Goal: Task Accomplishment & Management: Manage account settings

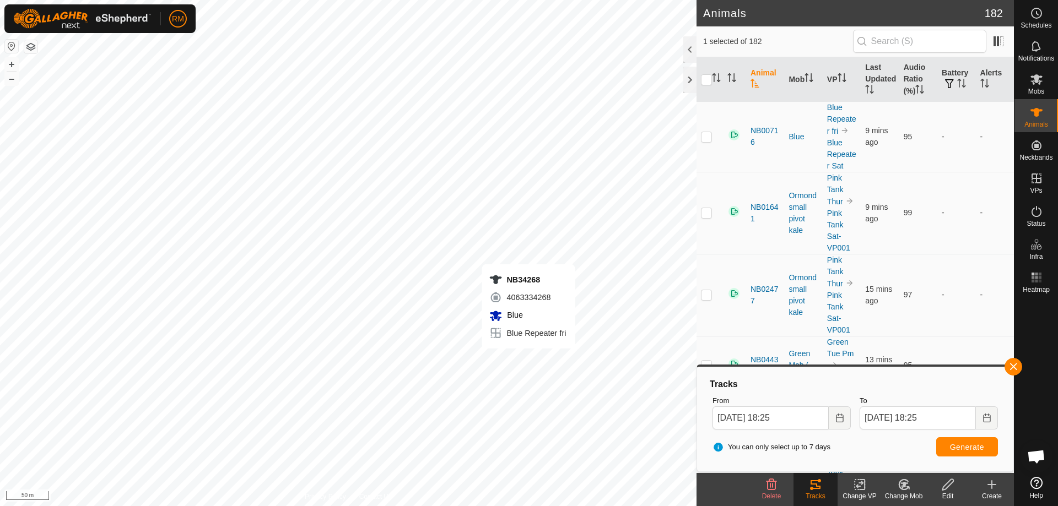
checkbox input "true"
checkbox input "false"
drag, startPoint x: 564, startPoint y: 190, endPoint x: 906, endPoint y: 490, distance: 454.9
click at [906, 490] on icon at bounding box center [904, 484] width 14 height 13
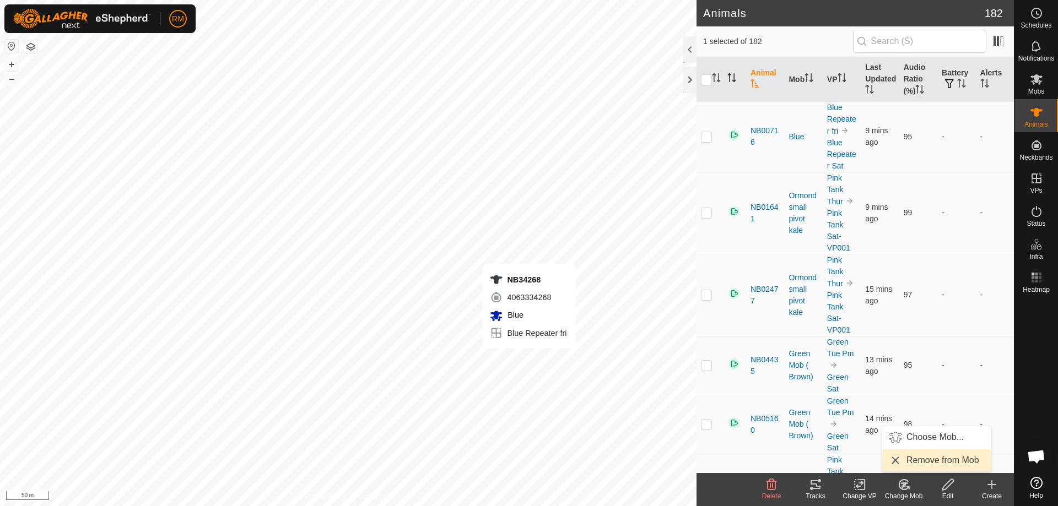
click at [731, 79] on icon "Activate to sort" at bounding box center [731, 77] width 9 height 9
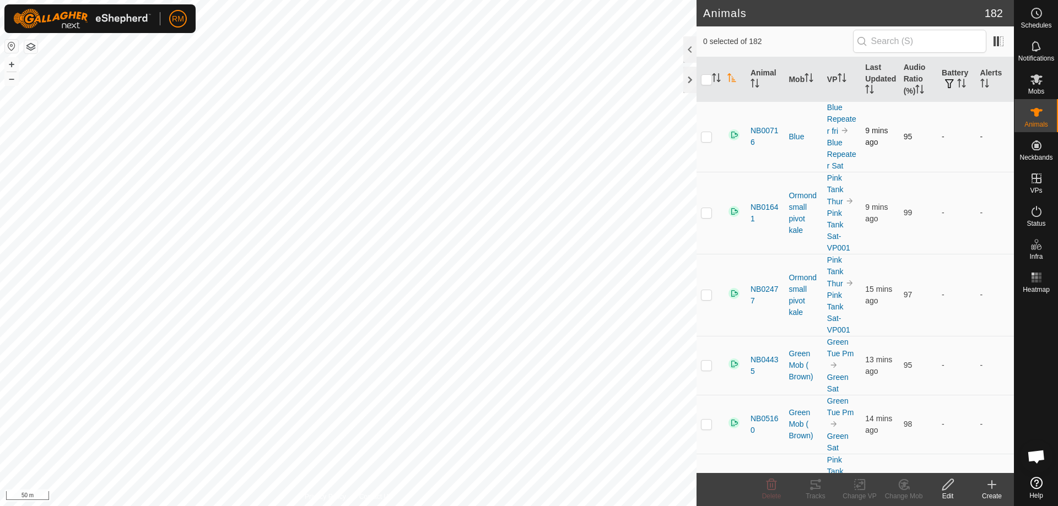
checkbox input "true"
click at [861, 488] on icon at bounding box center [860, 484] width 14 height 13
click at [909, 491] on icon at bounding box center [904, 484] width 14 height 13
click at [715, 79] on icon "Activate to sort" at bounding box center [716, 77] width 9 height 9
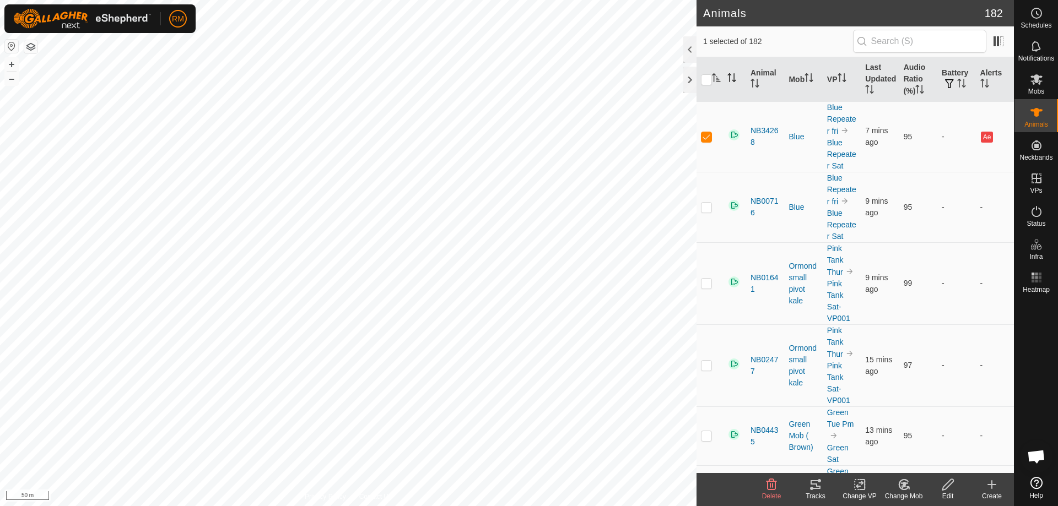
click at [905, 484] on icon at bounding box center [905, 485] width 8 height 6
click at [923, 437] on link "Choose Mob..." at bounding box center [936, 438] width 109 height 22
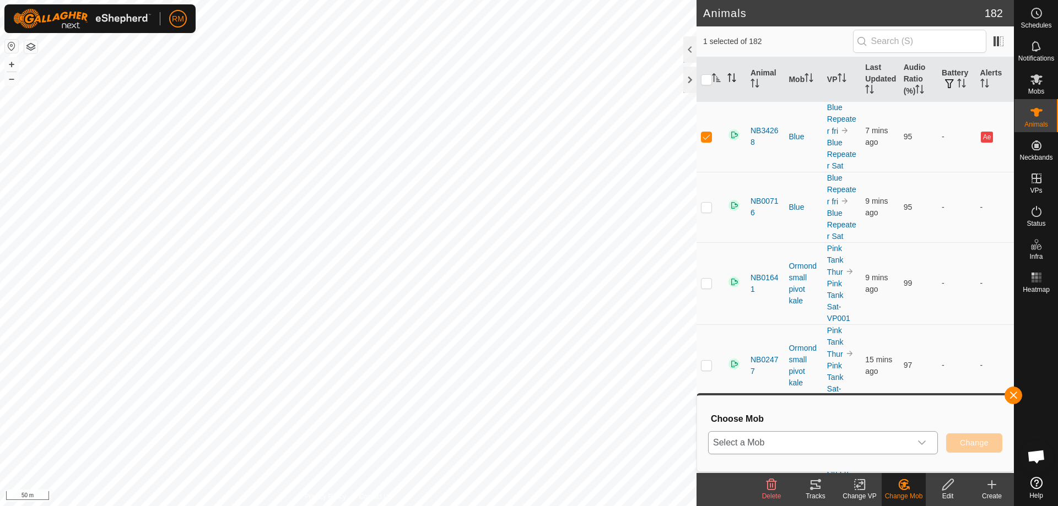
click at [920, 439] on div "dropdown trigger" at bounding box center [922, 443] width 22 height 22
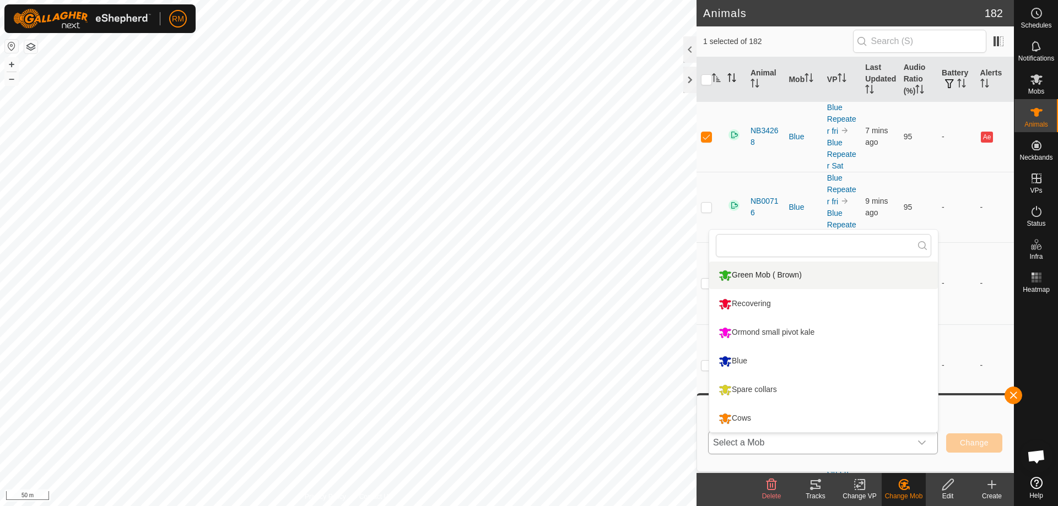
click at [724, 273] on li "Green Mob ( Brown)" at bounding box center [823, 276] width 229 height 28
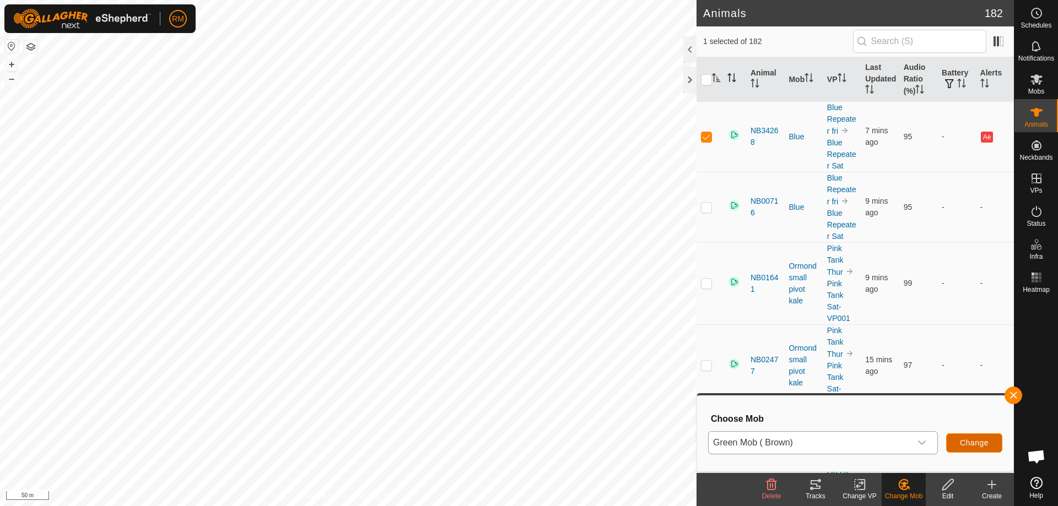
click at [965, 440] on span "Change" at bounding box center [974, 443] width 29 height 9
checkbox input "false"
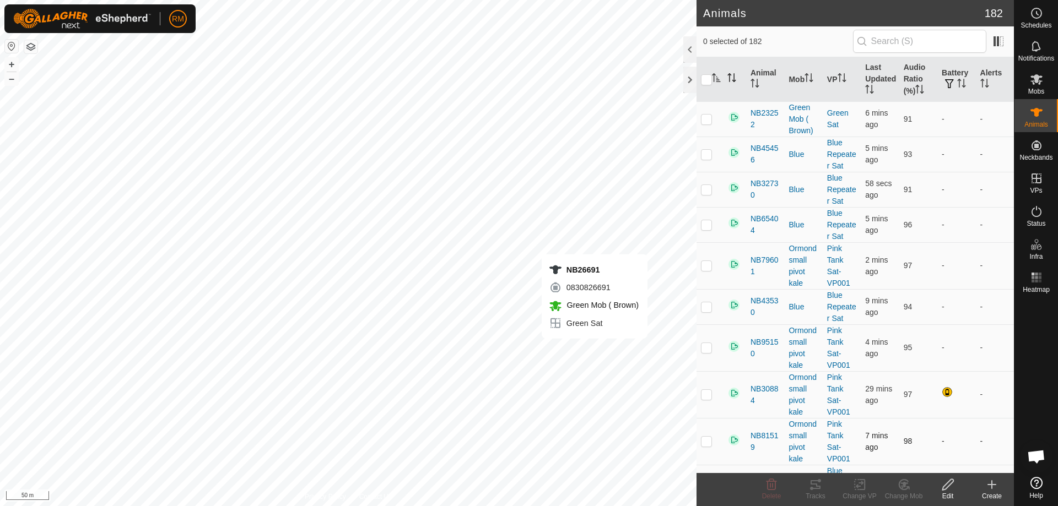
checkbox input "true"
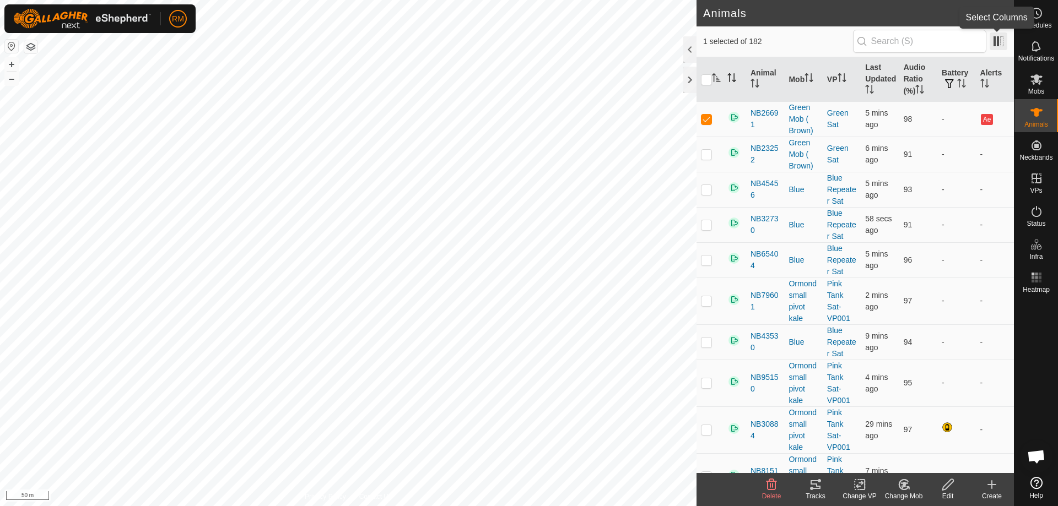
click at [998, 40] on span at bounding box center [999, 42] width 18 height 18
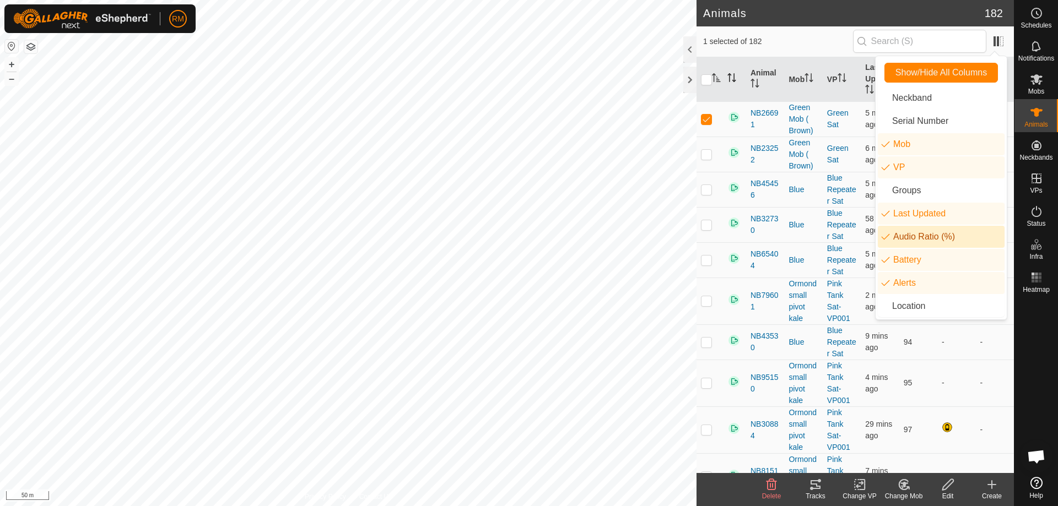
click at [913, 234] on li "Audio Ratio (%)" at bounding box center [941, 237] width 127 height 22
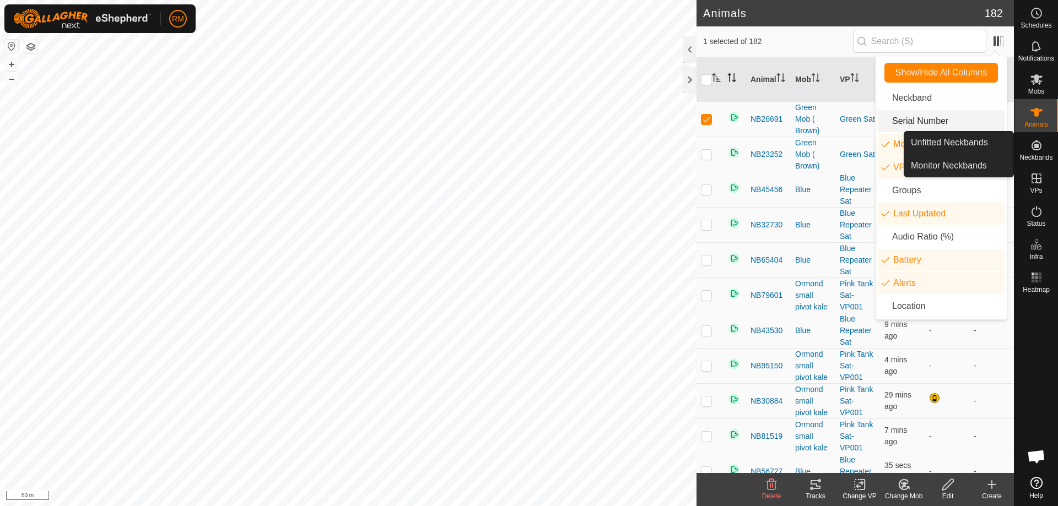
click at [826, 36] on span "1 selected of 182" at bounding box center [778, 42] width 150 height 12
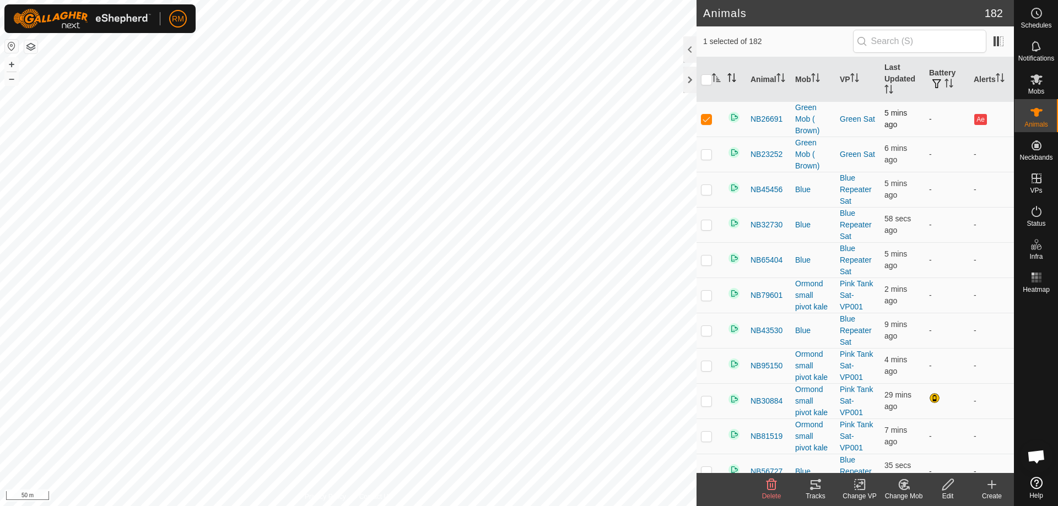
click at [704, 120] on p-checkbox at bounding box center [706, 119] width 11 height 9
checkbox input "true"
checkbox input "false"
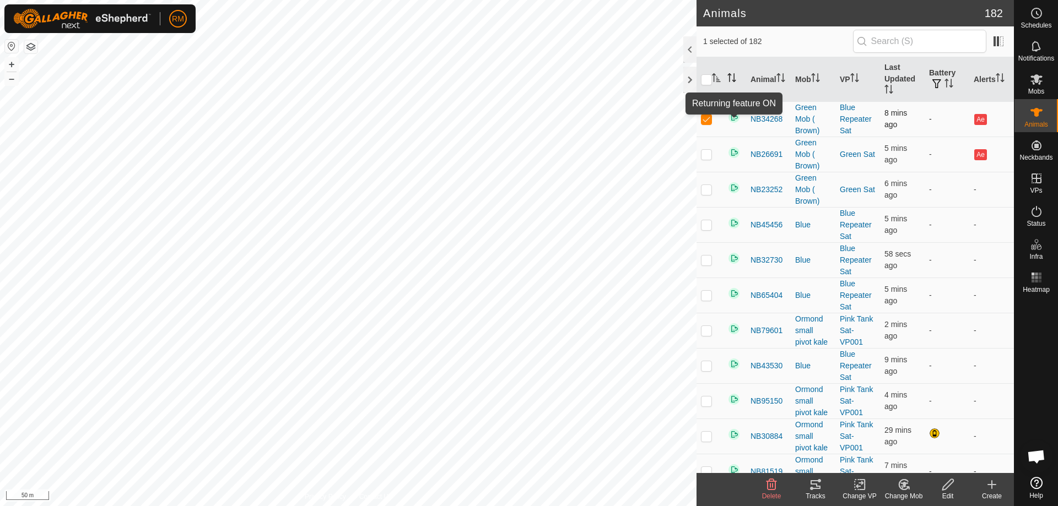
click at [734, 117] on img at bounding box center [733, 117] width 13 height 13
click at [936, 78] on th "Battery" at bounding box center [947, 79] width 45 height 45
click at [945, 81] on icon "Activate to sort" at bounding box center [949, 83] width 9 height 9
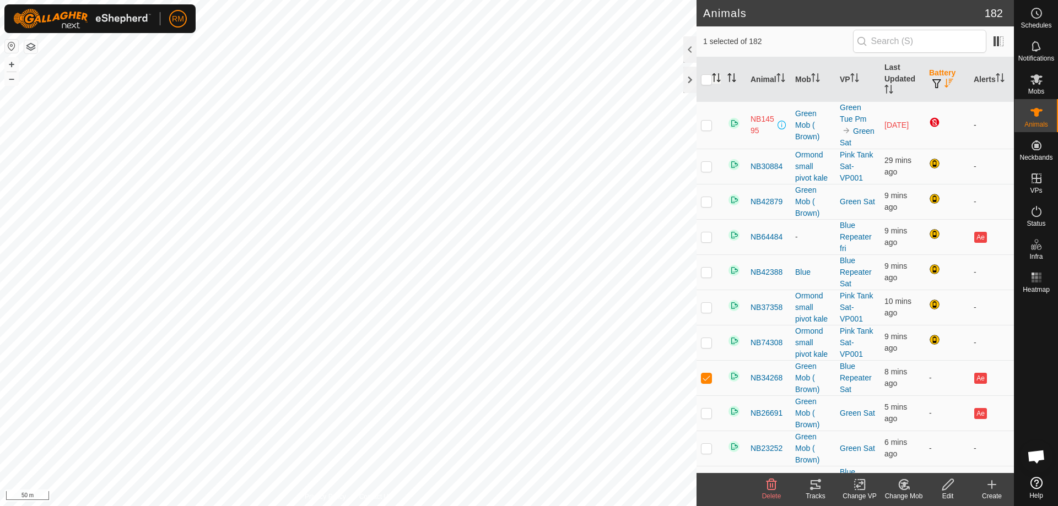
click at [707, 128] on p-checkbox at bounding box center [706, 125] width 11 height 9
click at [704, 128] on p-checkbox at bounding box center [706, 125] width 11 height 9
checkbox input "true"
click at [707, 241] on p-checkbox at bounding box center [706, 237] width 11 height 9
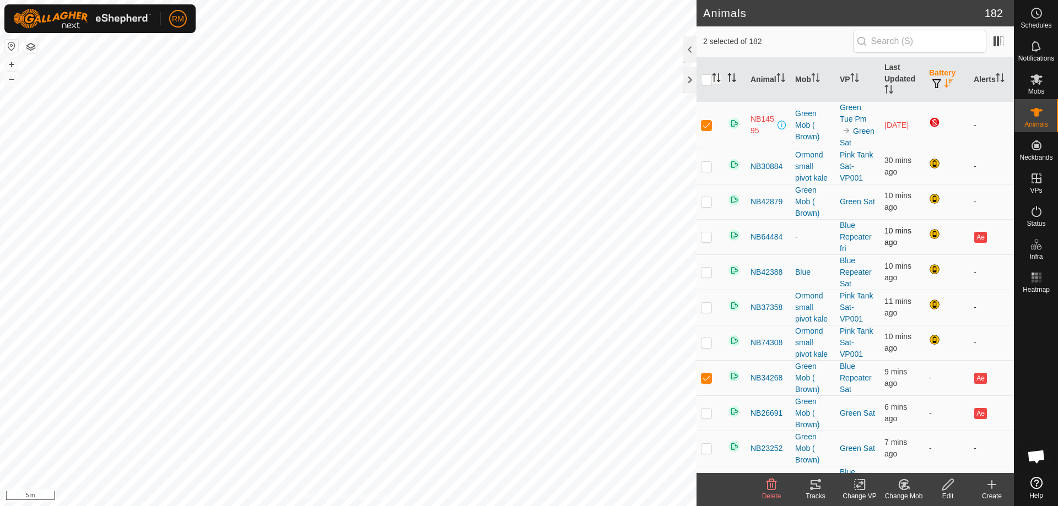
checkbox input "true"
click at [704, 130] on p-checkbox at bounding box center [706, 125] width 11 height 9
checkbox input "false"
click at [702, 382] on p-checkbox at bounding box center [706, 378] width 11 height 9
checkbox input "false"
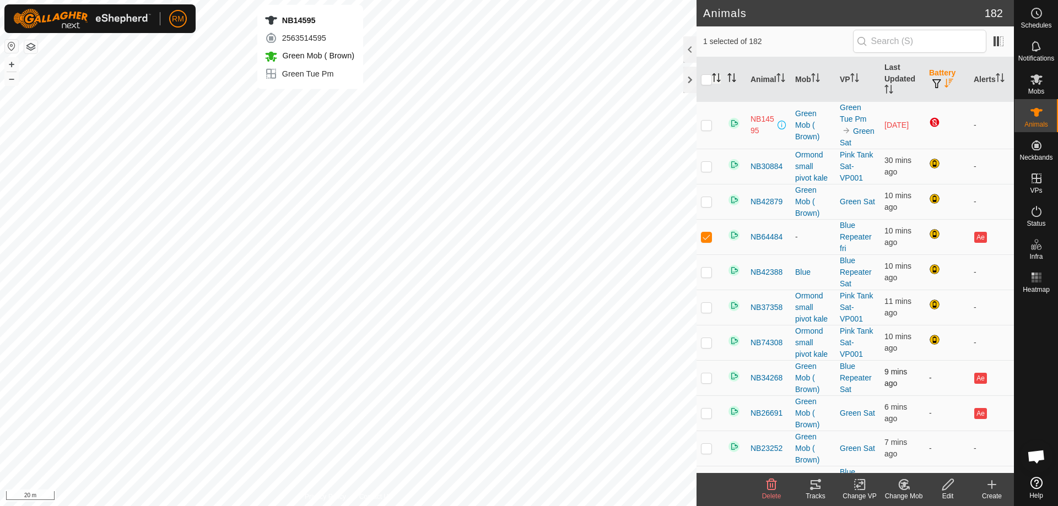
checkbox input "true"
checkbox input "false"
click at [704, 130] on p-checkbox at bounding box center [706, 125] width 11 height 9
checkbox input "false"
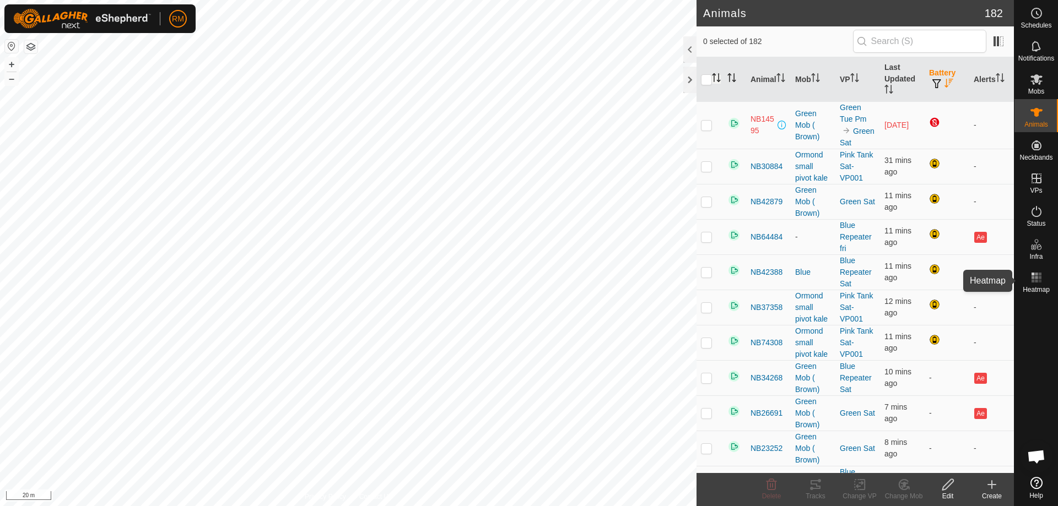
click at [1034, 278] on rect at bounding box center [1033, 277] width 3 height 3
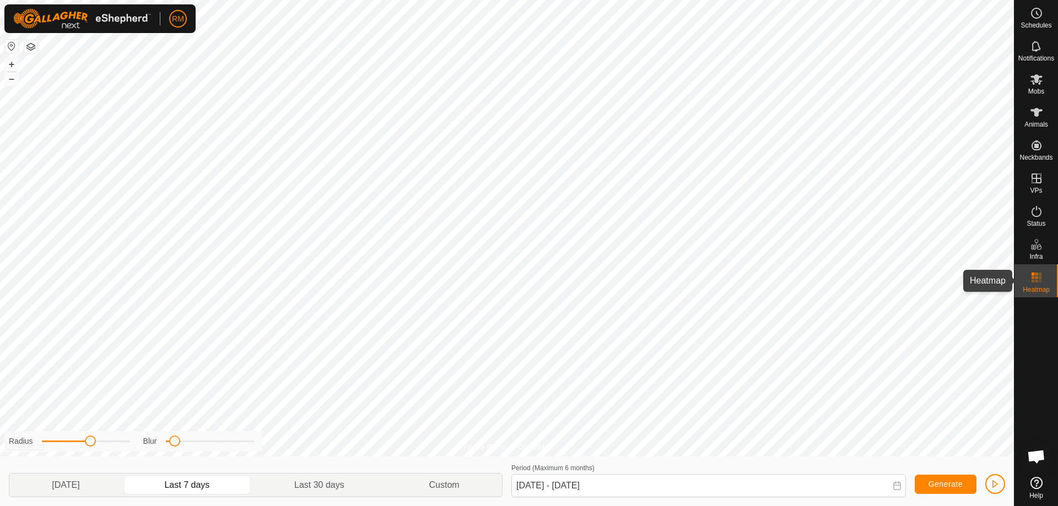
click at [1049, 283] on div "Heatmap" at bounding box center [1037, 281] width 44 height 33
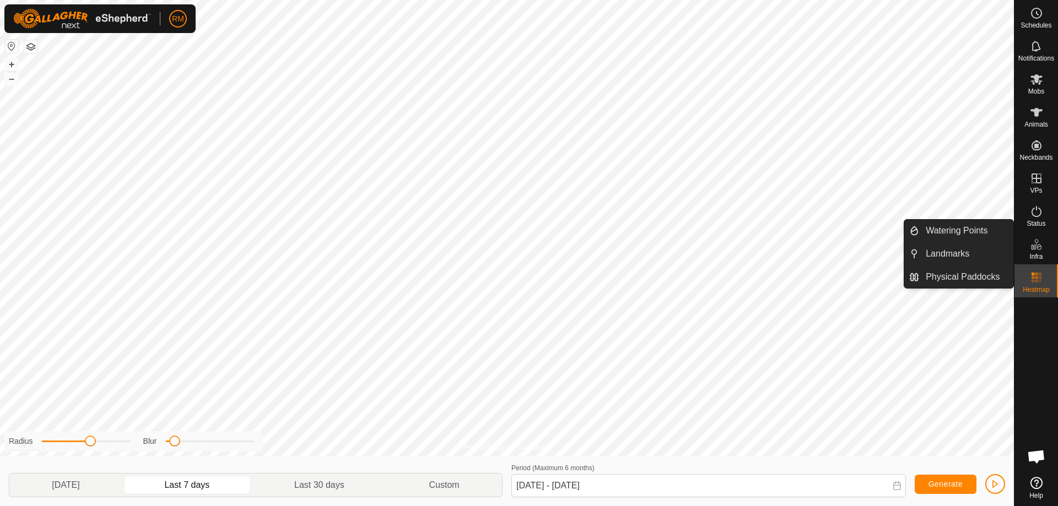
click at [1045, 254] on div "Infra" at bounding box center [1037, 247] width 44 height 33
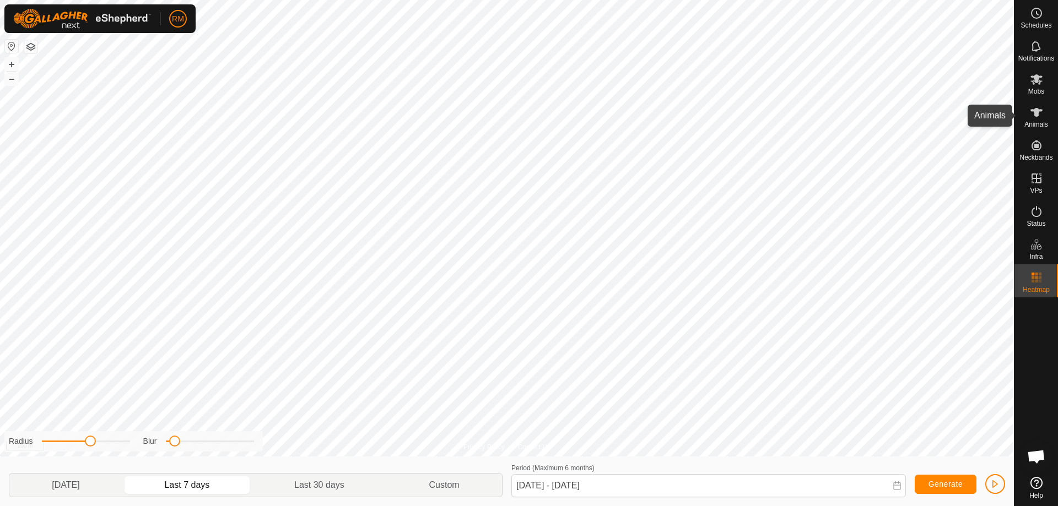
click at [1038, 117] on icon at bounding box center [1036, 112] width 13 height 13
